Goal: Complete application form

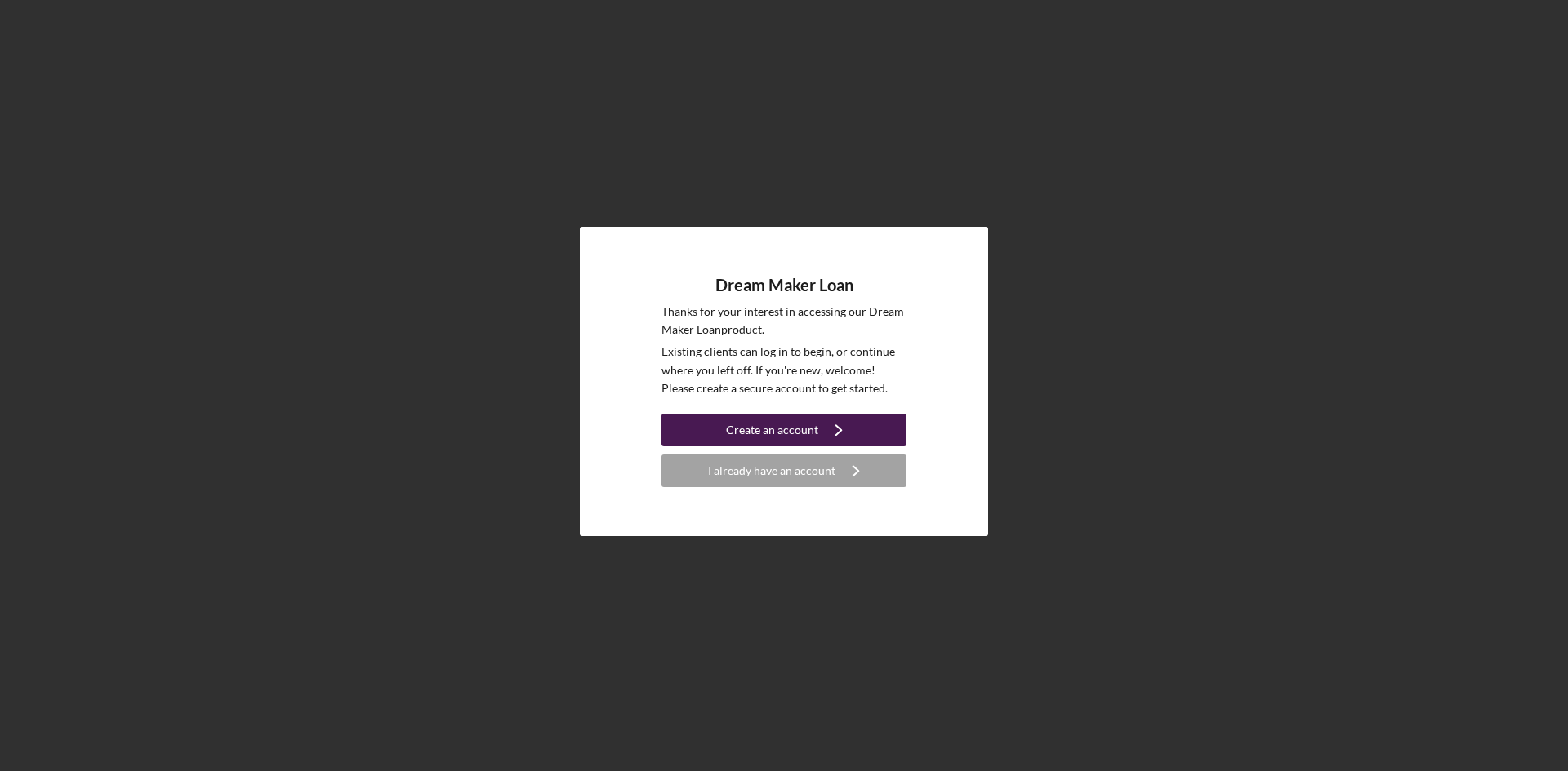
click at [808, 440] on div "Create an account" at bounding box center [772, 430] width 92 height 32
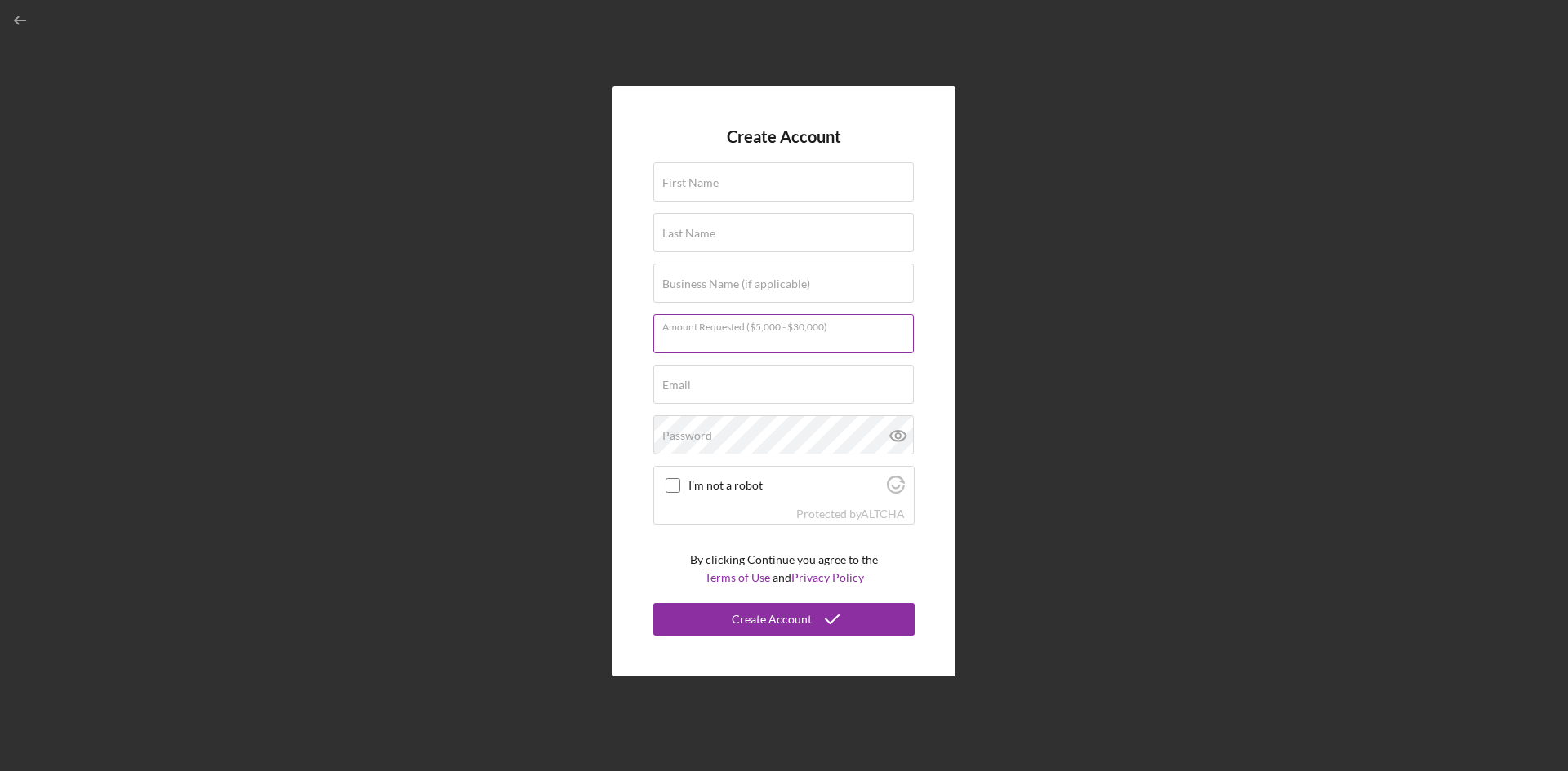
click at [809, 327] on div "Amount Requested ($5,000 - $30,000)" at bounding box center [784, 334] width 261 height 40
